Goal: Information Seeking & Learning: Learn about a topic

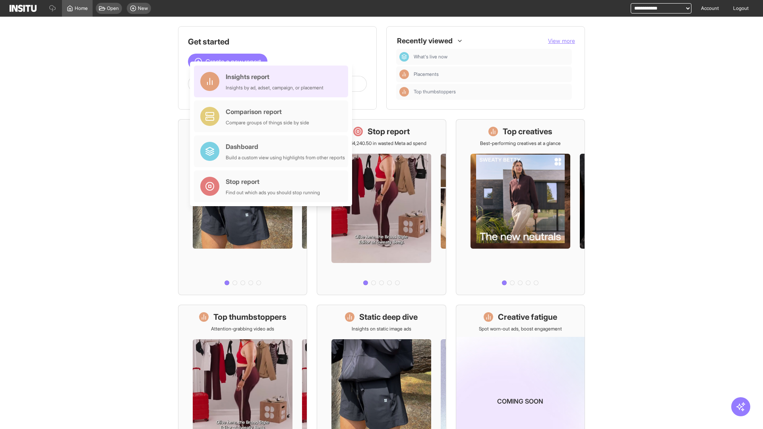
click at [273, 82] on div "Insights report Insights by ad, adset, campaign, or placement" at bounding box center [275, 81] width 98 height 19
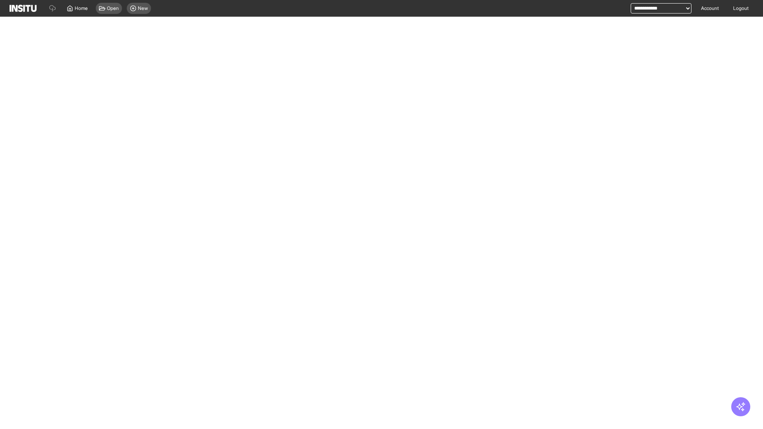
select select "**"
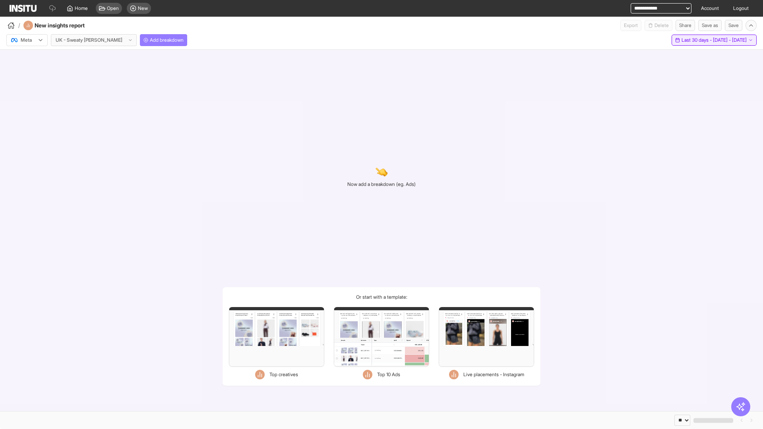
click at [697, 40] on span "Last 30 days - [DATE] - [DATE]" at bounding box center [714, 40] width 65 height 6
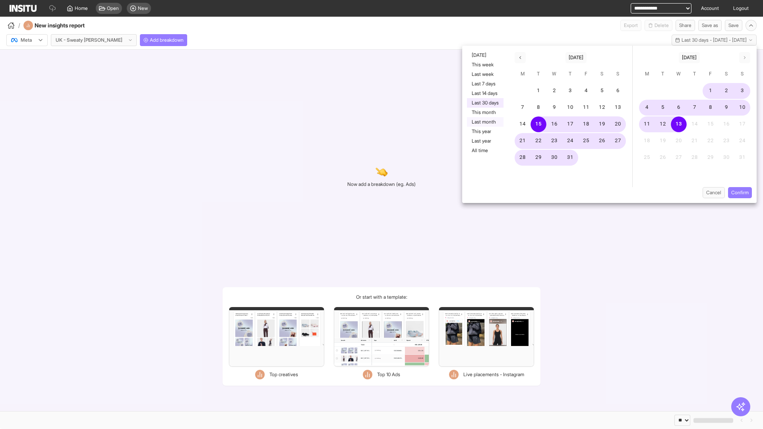
click at [485, 122] on button "Last month" at bounding box center [485, 122] width 37 height 10
